Goal: Task Accomplishment & Management: Use online tool/utility

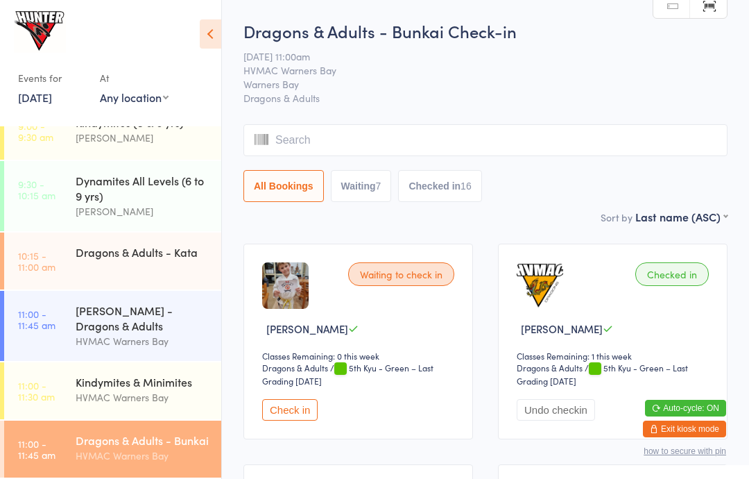
scroll to position [262, 0]
click at [92, 320] on div "[PERSON_NAME] - Dragons & Adults" at bounding box center [143, 317] width 134 height 31
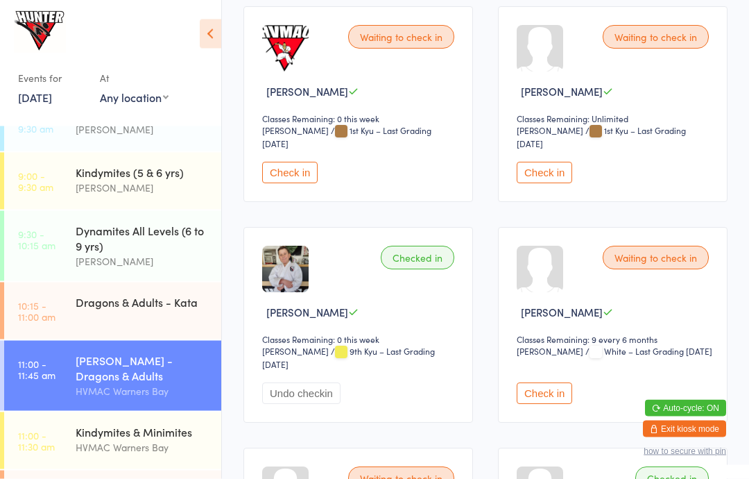
scroll to position [237, 0]
click at [529, 391] on button "Check in" at bounding box center [544, 393] width 55 height 22
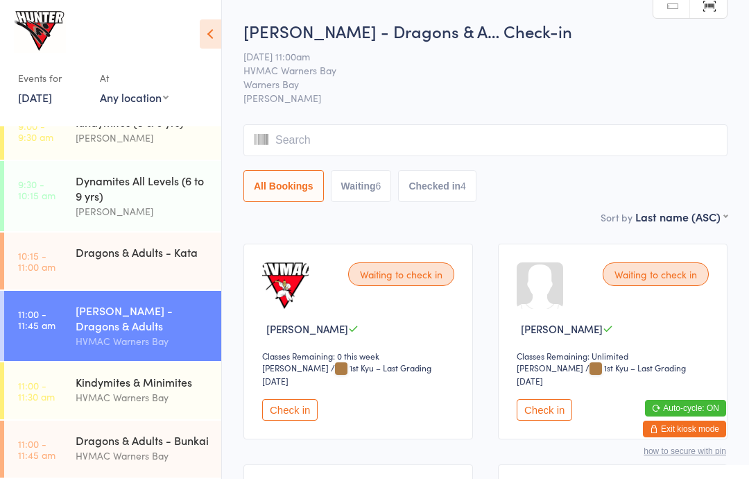
scroll to position [262, 0]
click at [88, 380] on div "Kindymites & Minimites" at bounding box center [143, 381] width 134 height 15
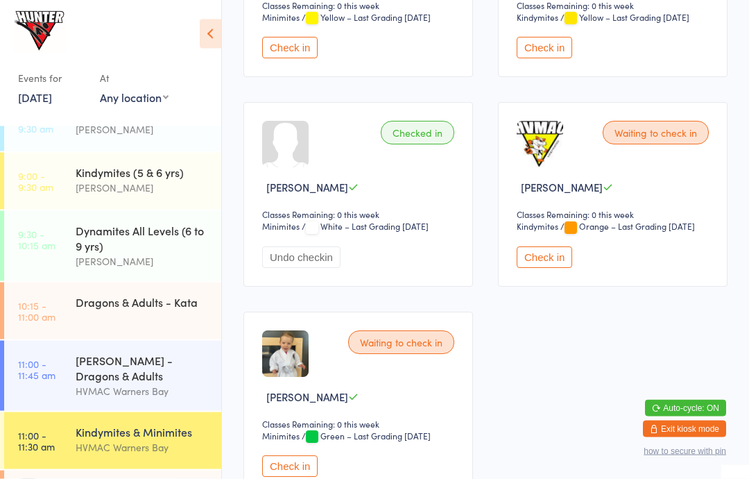
scroll to position [559, 0]
click at [305, 477] on button "Check in" at bounding box center [289, 466] width 55 height 22
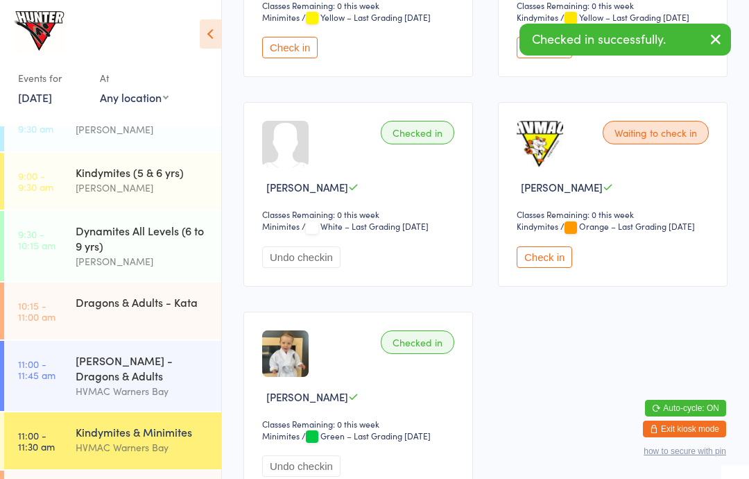
click at [290, 477] on button "Undo checkin" at bounding box center [301, 466] width 78 height 22
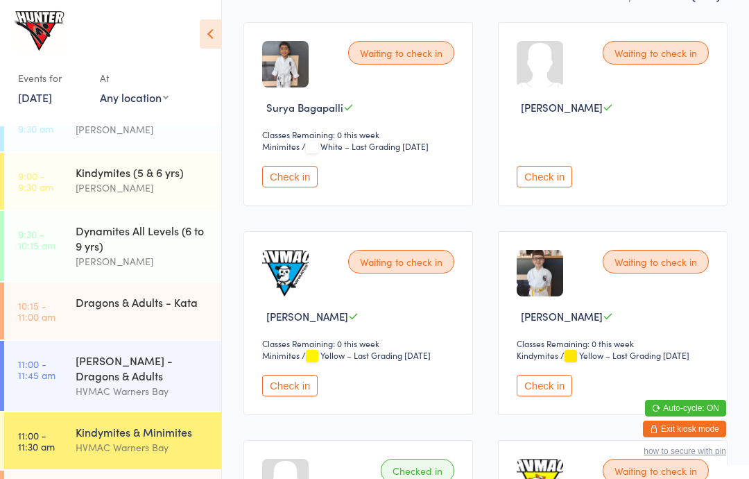
scroll to position [221, 0]
click at [552, 397] on button "Check in" at bounding box center [544, 386] width 55 height 22
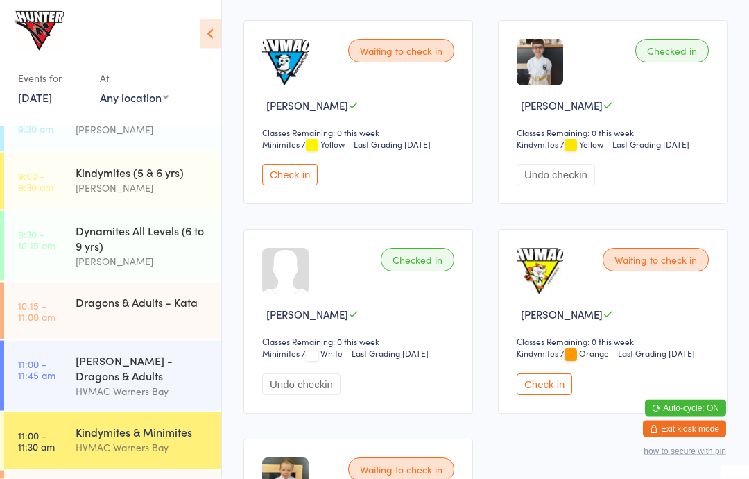
scroll to position [432, 0]
click at [536, 394] on button "Check in" at bounding box center [544, 384] width 55 height 22
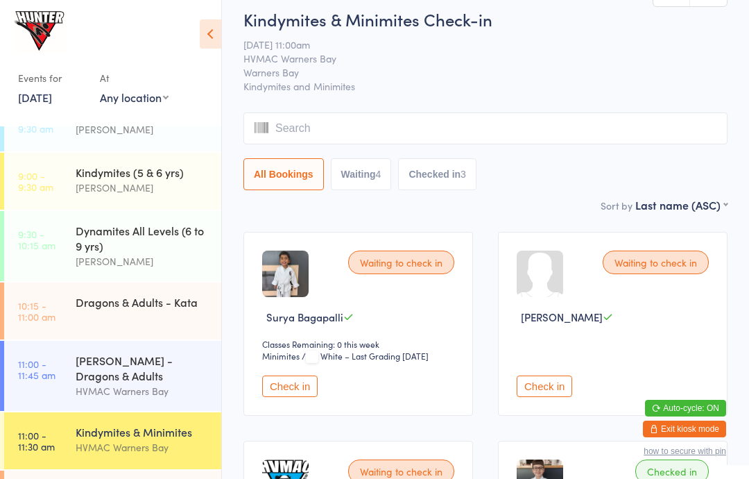
scroll to position [0, 0]
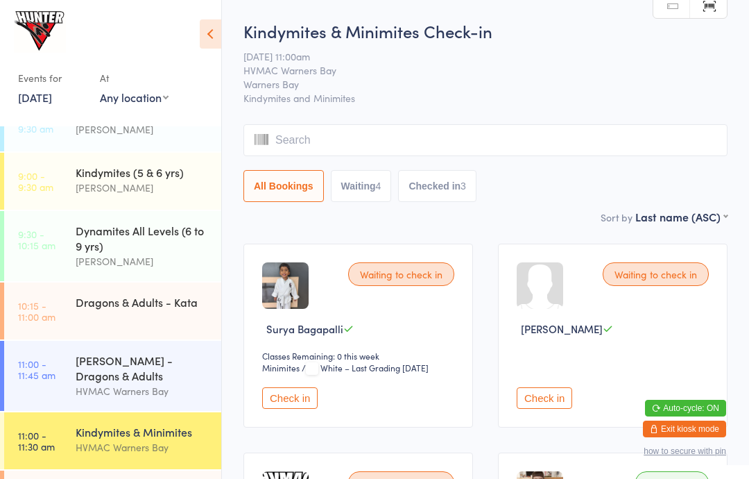
click at [169, 383] on div "[PERSON_NAME] - Dragons & Adults" at bounding box center [143, 367] width 134 height 31
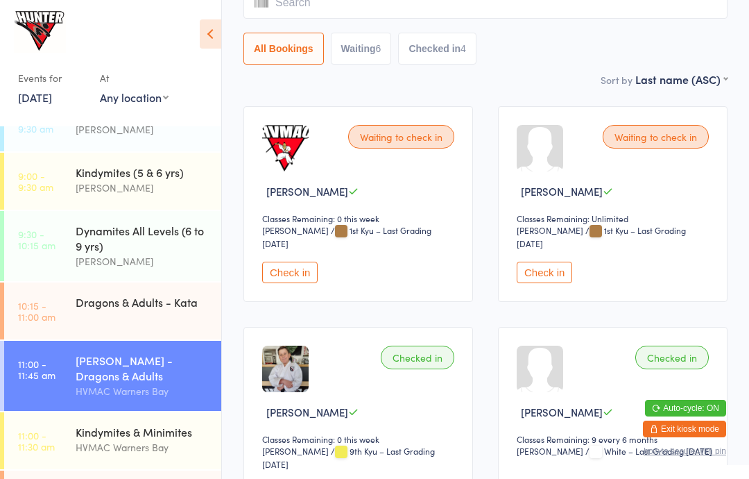
scroll to position [150, 0]
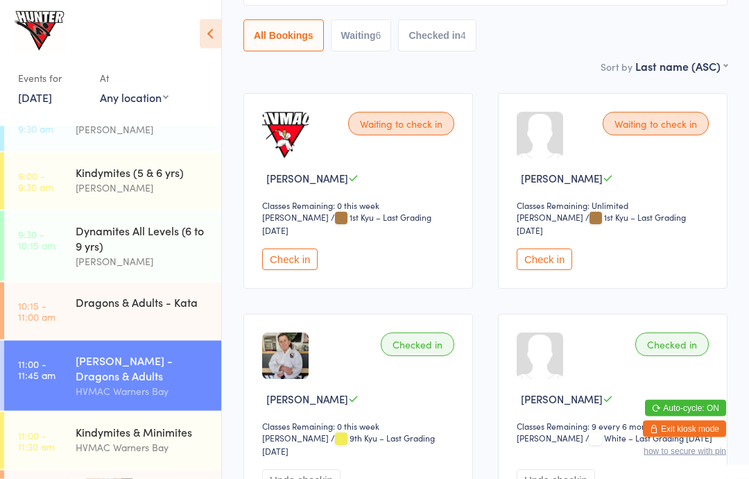
click at [196, 303] on div "Dragons & Adults - Kata" at bounding box center [143, 301] width 134 height 15
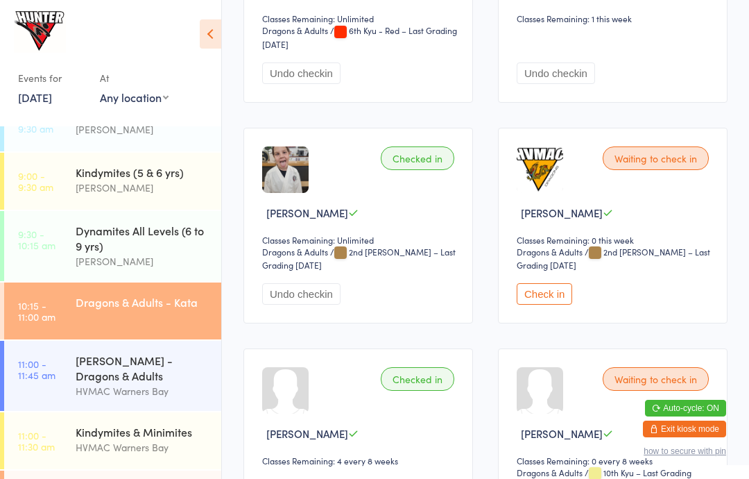
scroll to position [1872, 0]
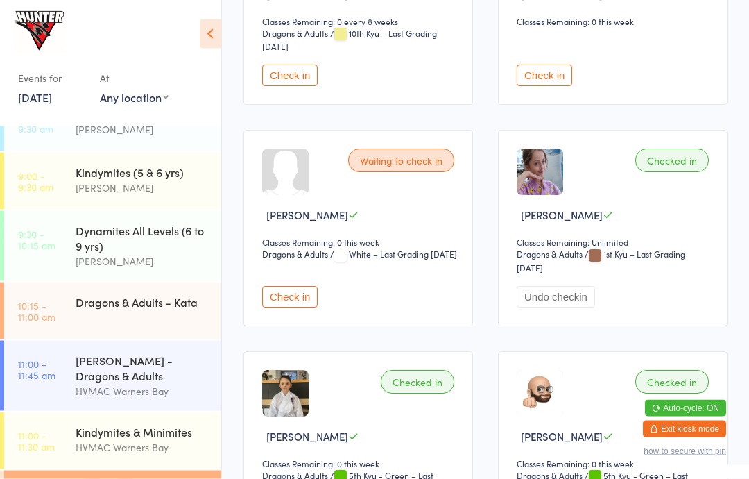
scroll to position [1658, 0]
click at [297, 305] on button "Check in" at bounding box center [289, 297] width 55 height 22
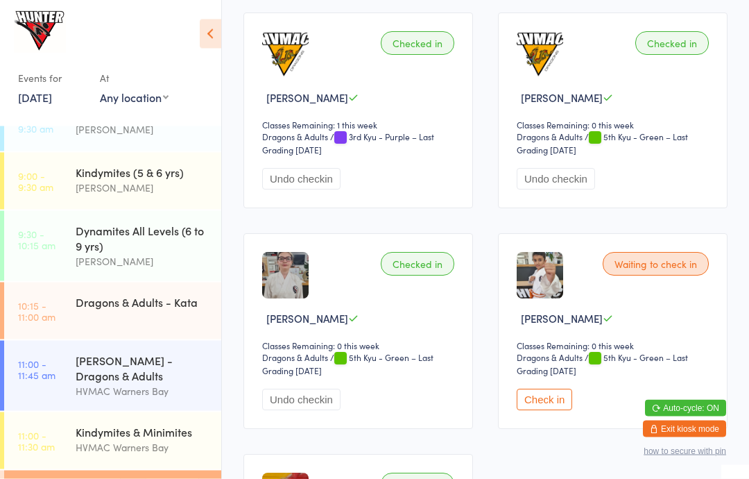
scroll to position [2216, 0]
click at [549, 411] on button "Check in" at bounding box center [544, 401] width 55 height 22
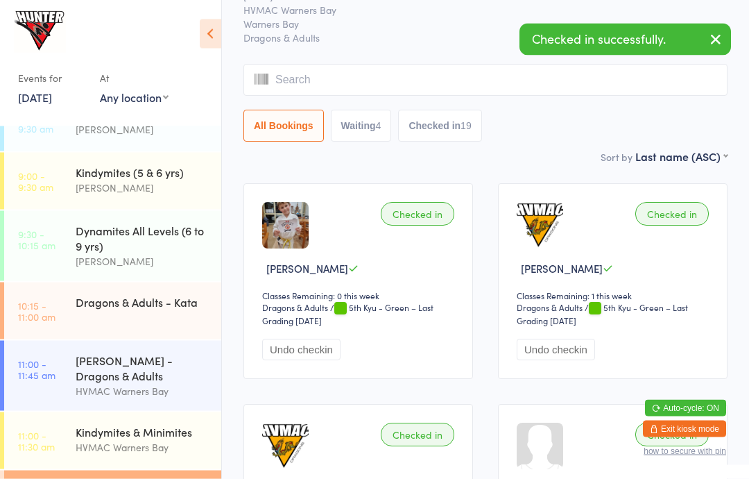
scroll to position [0, 0]
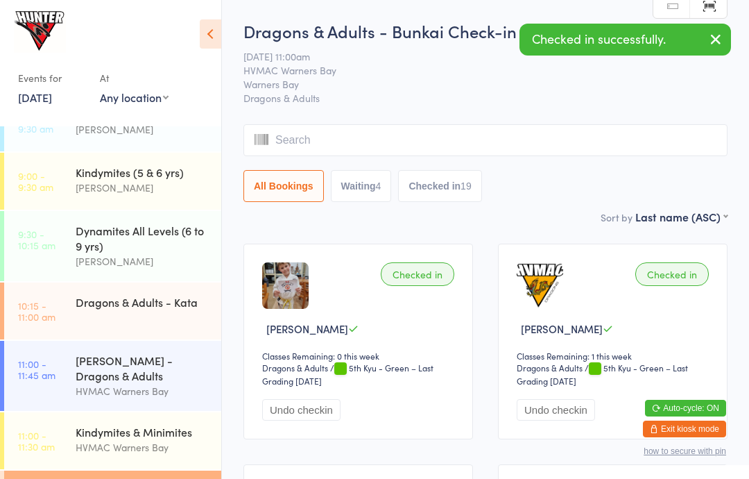
click at [218, 37] on icon at bounding box center [211, 33] width 22 height 29
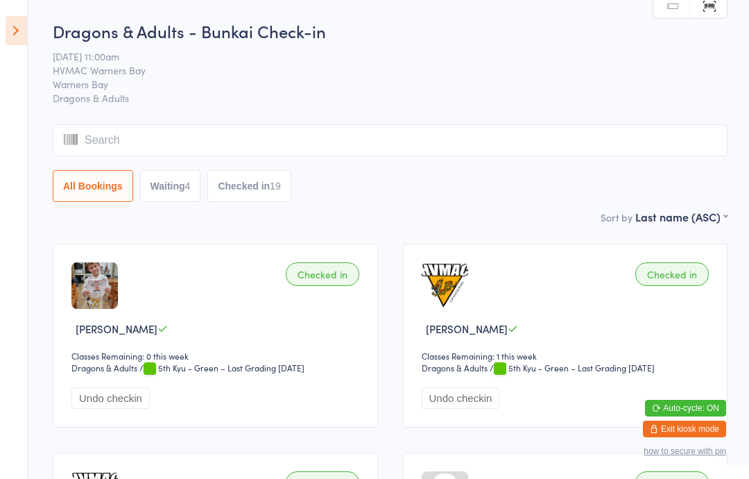
click at [1, 13] on aside "Events for [DATE] [DATE] [DATE] Sun Mon Tue Wed Thu Fri Sat 31 27 28 29 30 31 0…" at bounding box center [14, 239] width 28 height 479
click at [8, 42] on icon at bounding box center [17, 30] width 22 height 29
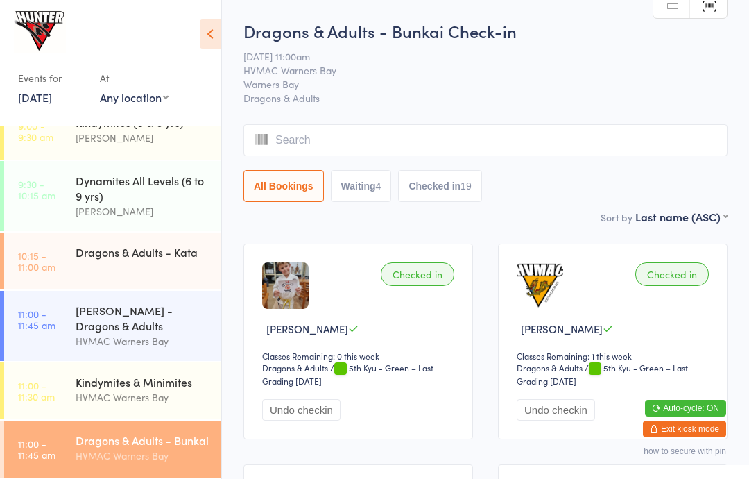
scroll to position [262, 0]
click at [161, 318] on div "[PERSON_NAME] - Dragons & Adults" at bounding box center [143, 317] width 134 height 31
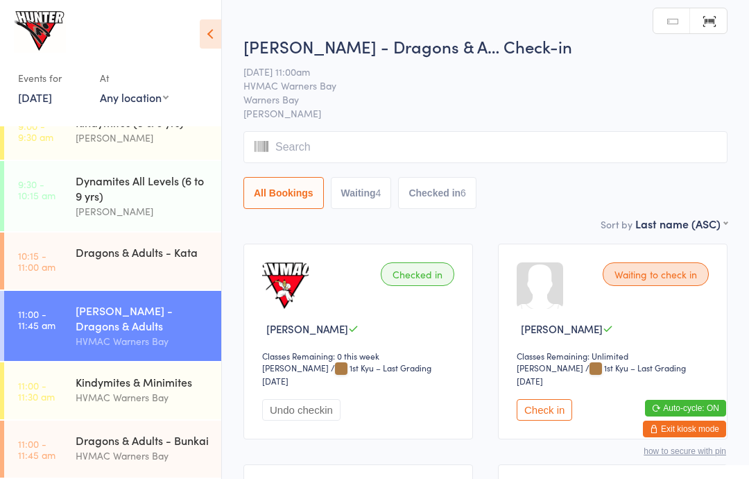
click at [209, 39] on icon at bounding box center [211, 33] width 22 height 29
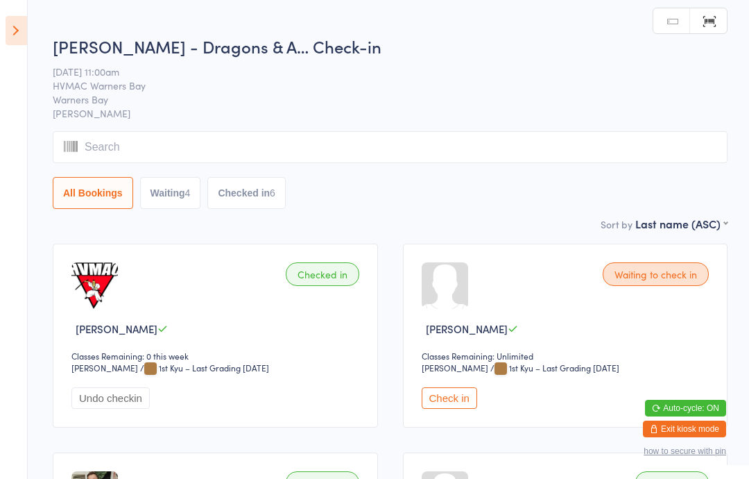
click at [172, 197] on button "Waiting 4" at bounding box center [170, 193] width 61 height 32
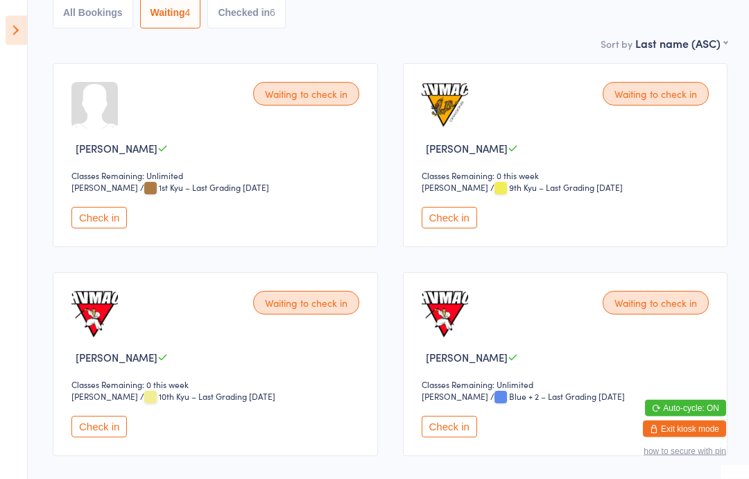
scroll to position [181, 0]
click at [442, 224] on button "Check in" at bounding box center [449, 217] width 55 height 22
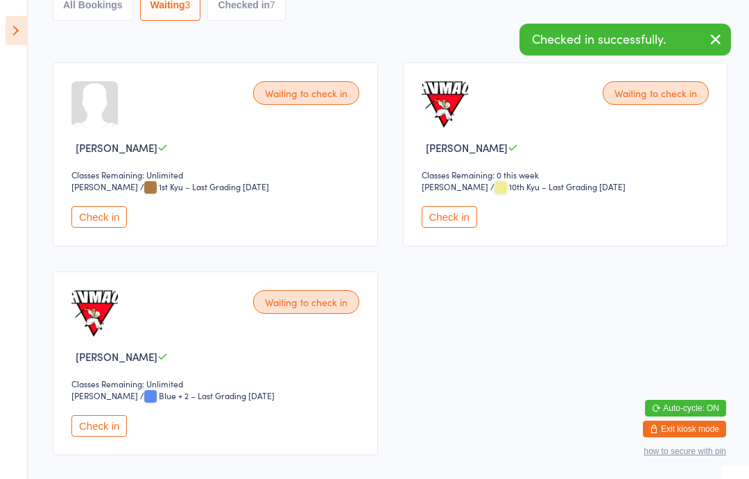
click at [450, 219] on button "Check in" at bounding box center [449, 217] width 55 height 22
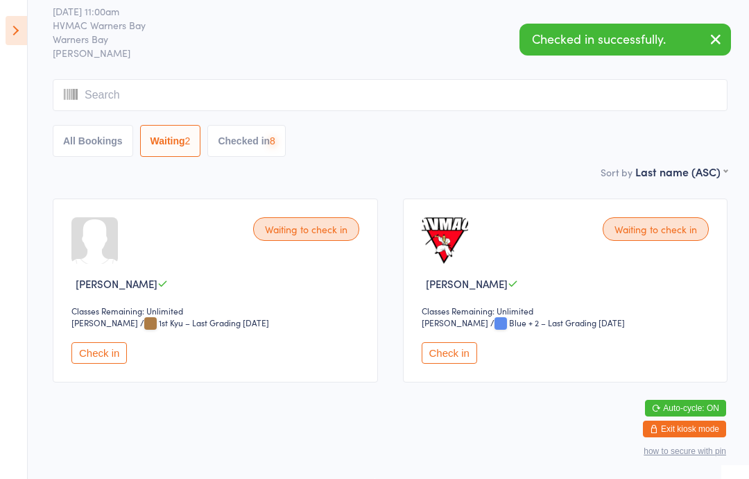
scroll to position [5, 0]
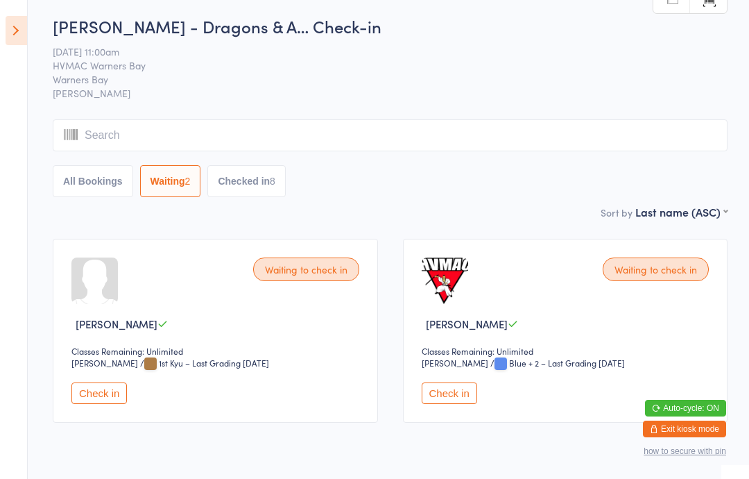
click at [459, 387] on button "Check in" at bounding box center [449, 393] width 55 height 22
